Goal: Navigation & Orientation: Find specific page/section

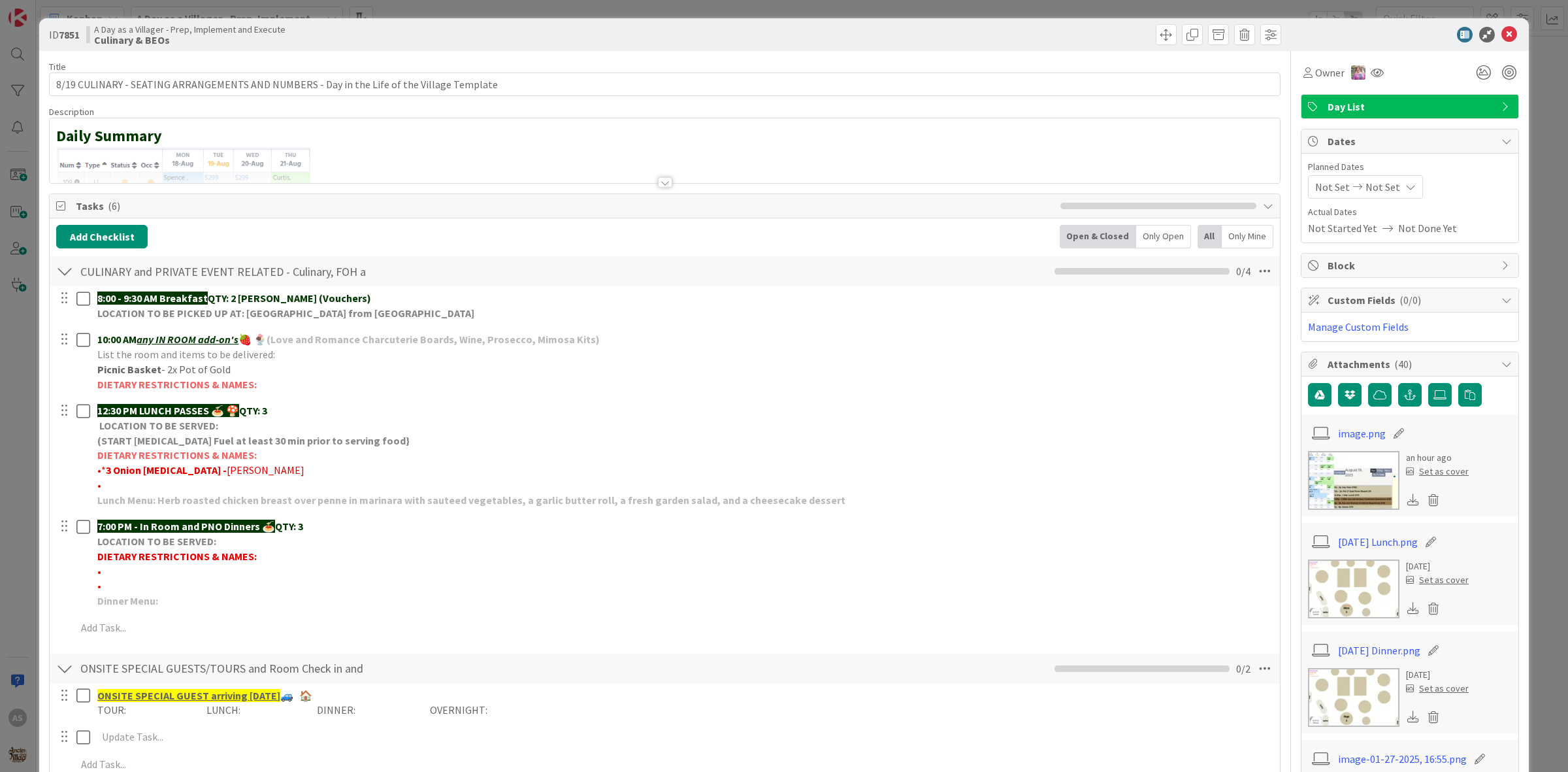
click at [1497, 43] on div "ID 7851 A Day as a Villager - Prep, Implement and Execute Culinary & BEOs" at bounding box center [784, 35] width 1489 height 33
click at [1501, 34] on icon at bounding box center [1508, 35] width 16 height 16
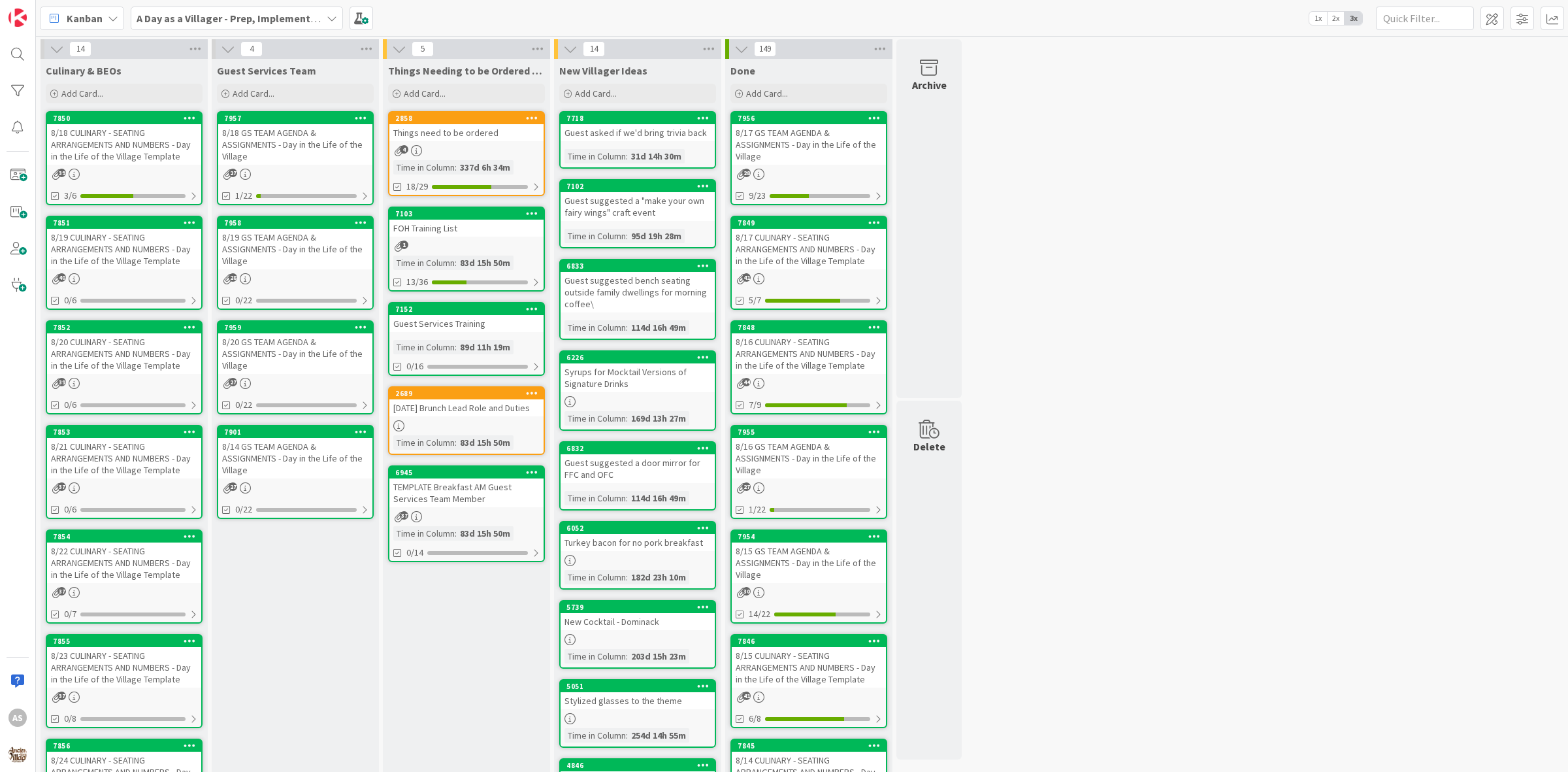
click at [849, 158] on div "8/17 GS TEAM AGENDA & ASSIGNMENTS - Day in the Life of the Village" at bounding box center [809, 144] width 154 height 40
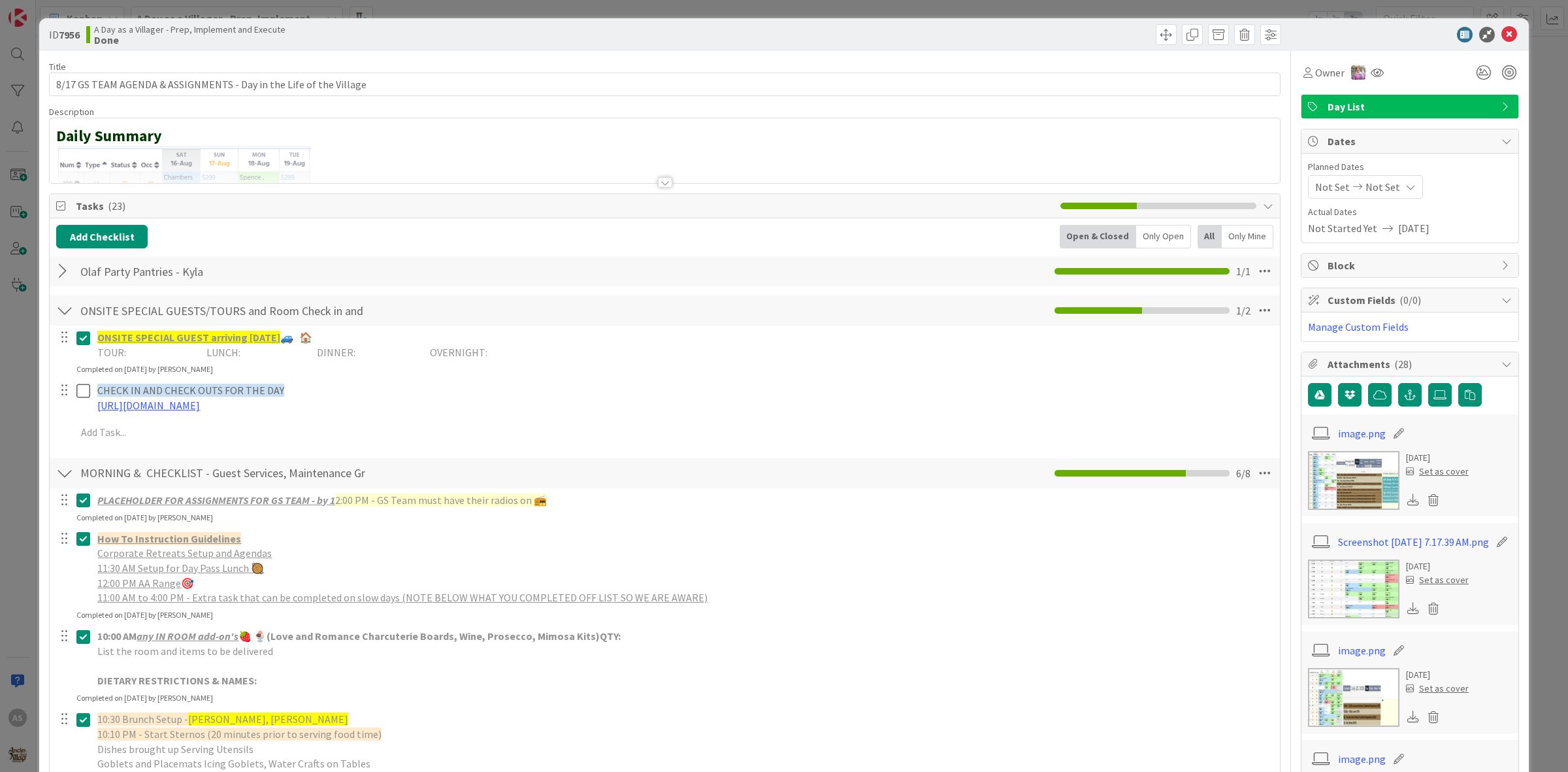
click at [1501, 37] on icon at bounding box center [1508, 35] width 16 height 16
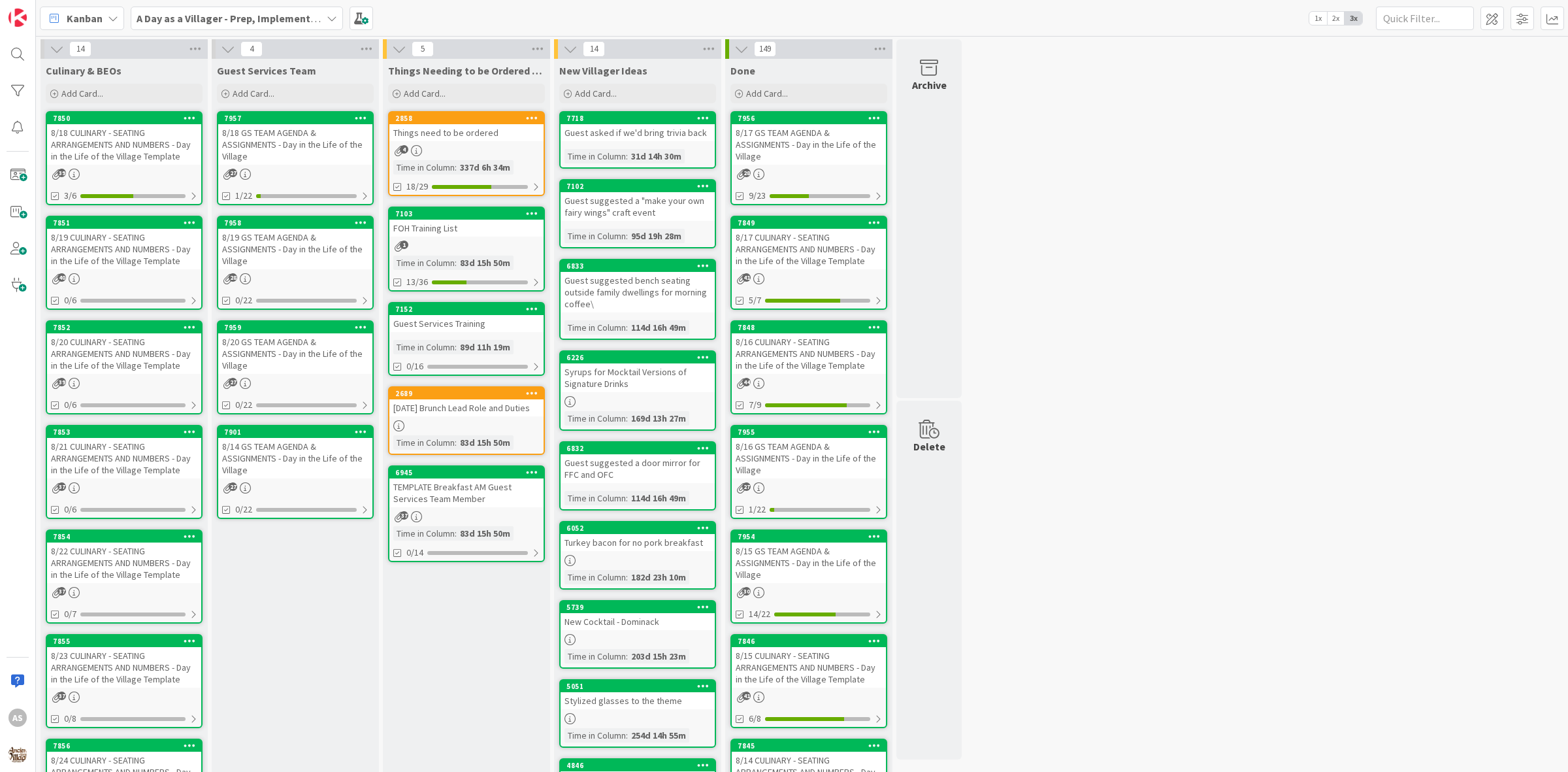
click at [213, 20] on b "A Day as a Villager - Prep, Implement and Execute" at bounding box center [253, 18] width 233 height 13
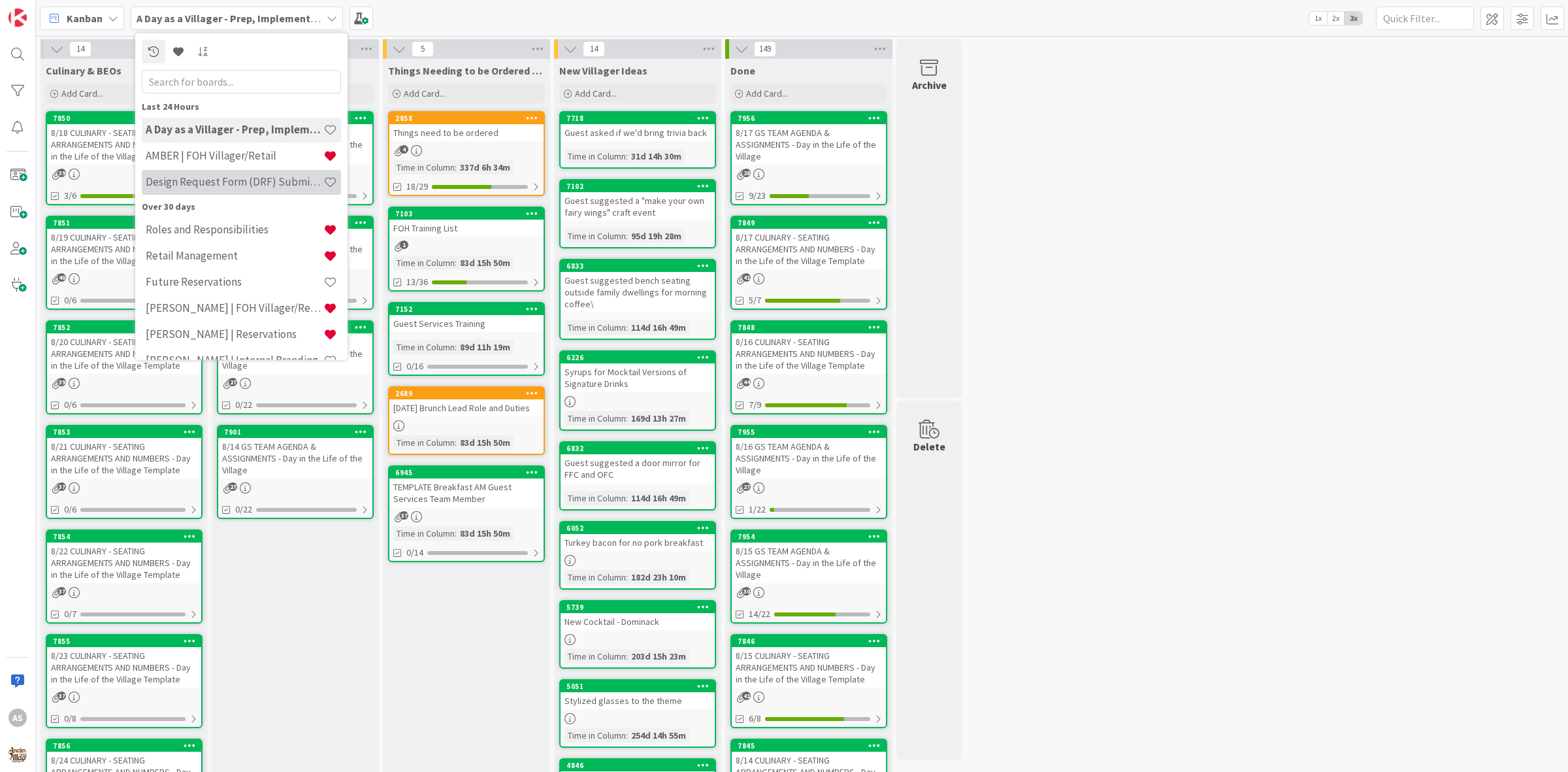
click at [230, 190] on div "Design Request Form (DRF) Submittals" at bounding box center [241, 181] width 199 height 25
